Goal: Information Seeking & Learning: Learn about a topic

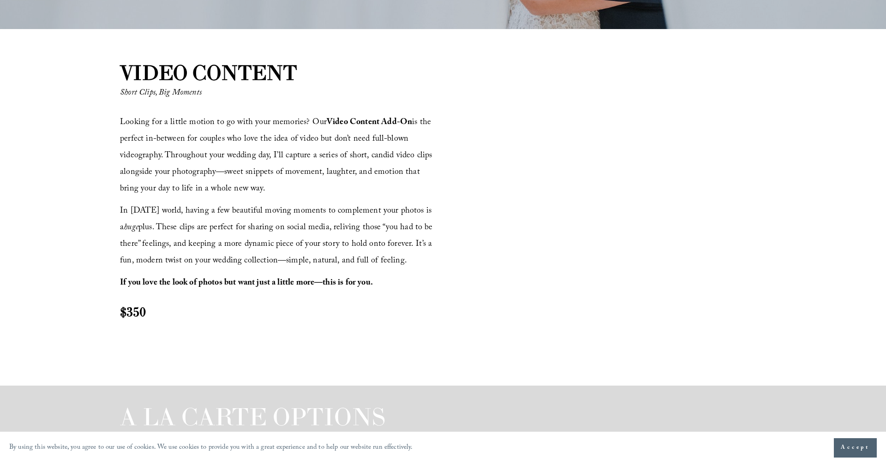
scroll to position [1033, 0]
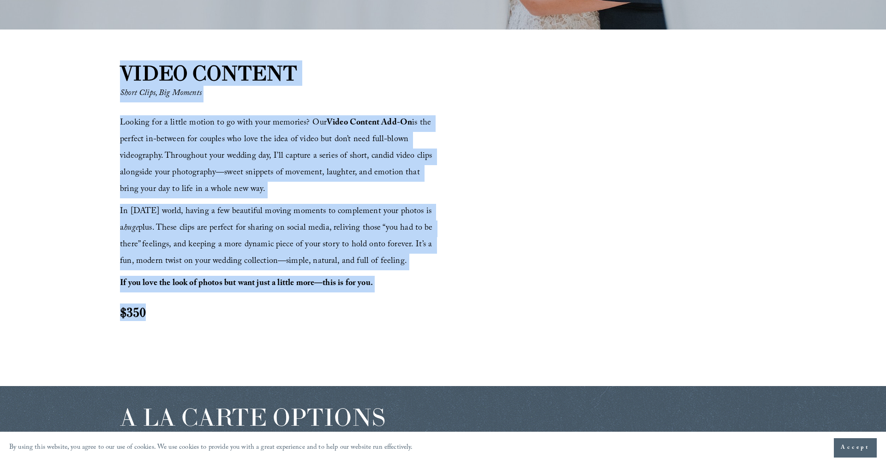
drag, startPoint x: 123, startPoint y: 71, endPoint x: 351, endPoint y: 308, distance: 329.5
click at [351, 308] on div "VIDEO CONTENT Short Clips, Big Moments Looking for a little motion to go with y…" at bounding box center [443, 208] width 886 height 299
click at [365, 325] on div "Looking for a little motion to go with your memories? Our Video Content Add-On …" at bounding box center [280, 226] width 320 height 223
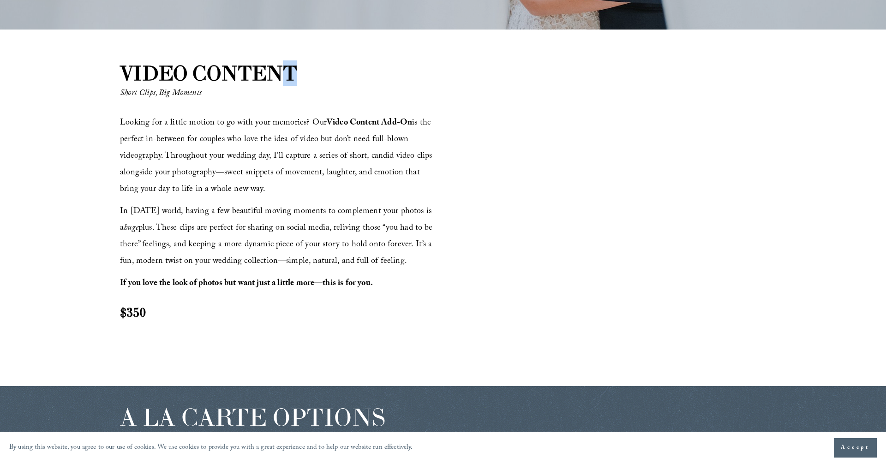
drag, startPoint x: 302, startPoint y: 74, endPoint x: 286, endPoint y: 70, distance: 16.7
click at [286, 70] on strong "VIDEO CONTENT" at bounding box center [208, 72] width 177 height 25
click at [297, 71] on strong "VIDEO CONTENT" at bounding box center [208, 72] width 177 height 25
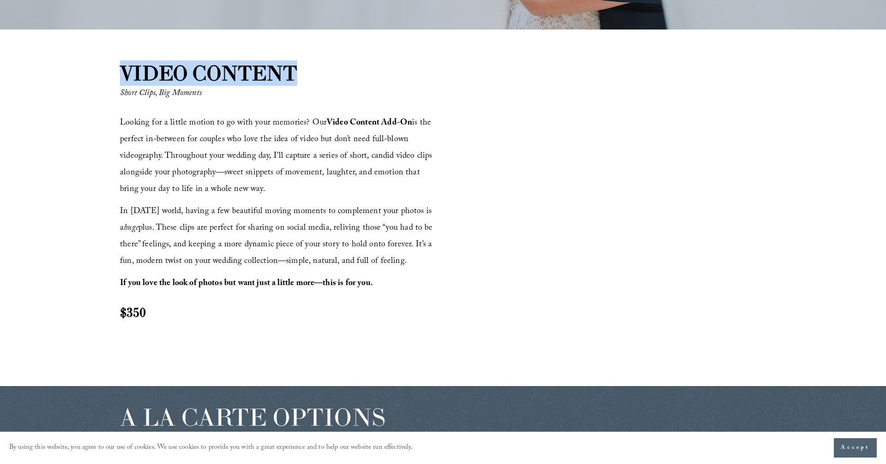
drag, startPoint x: 305, startPoint y: 71, endPoint x: 193, endPoint y: 47, distance: 114.8
click at [193, 47] on div "VIDEO CONTENT Short Clips, Big Moments Looking for a little motion to go with y…" at bounding box center [443, 208] width 886 height 357
copy strong "VIDEO CONTENT"
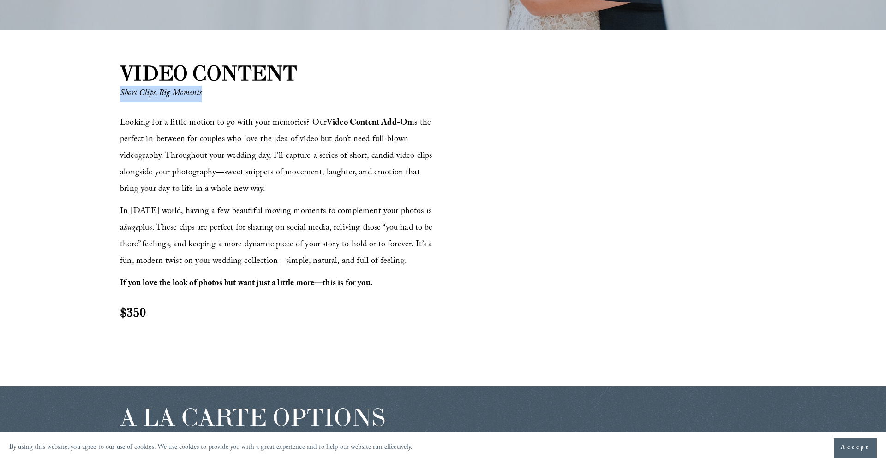
drag, startPoint x: 121, startPoint y: 94, endPoint x: 194, endPoint y: 102, distance: 73.4
click at [194, 102] on p "Short Clips, Big Moments" at bounding box center [239, 94] width 239 height 17
copy em "Short Clips, Big Moments"
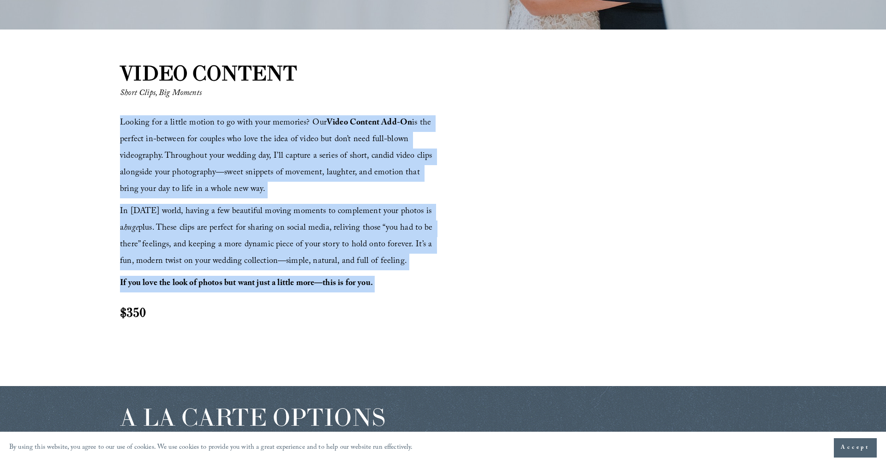
drag, startPoint x: 121, startPoint y: 123, endPoint x: 366, endPoint y: 295, distance: 299.6
click at [366, 295] on div "Looking for a little motion to go with your memories? Our Video Content Add-On …" at bounding box center [280, 218] width 320 height 206
copy div "Looking for a little motion to go with your memories? Our Video Content Add-On …"
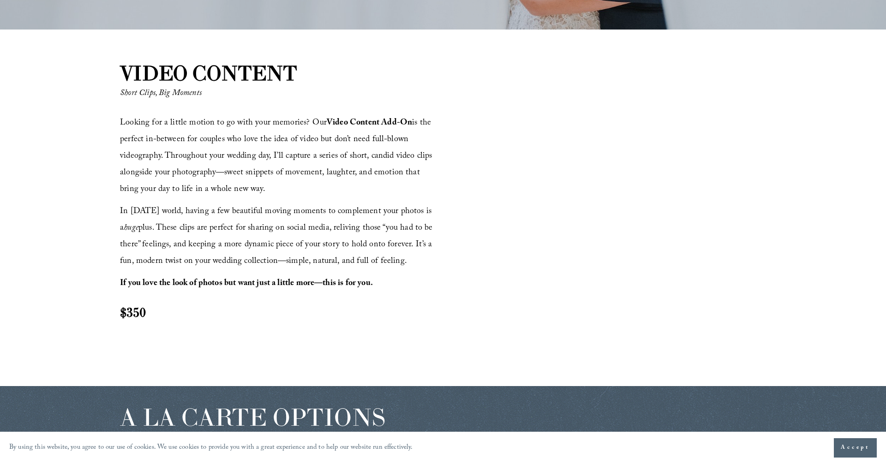
click at [168, 313] on h2 "$350" at bounding box center [280, 313] width 320 height 18
drag, startPoint x: 151, startPoint y: 310, endPoint x: 122, endPoint y: 309, distance: 28.6
click at [122, 309] on h2 "$350" at bounding box center [280, 313] width 320 height 18
